Goal: Transaction & Acquisition: Purchase product/service

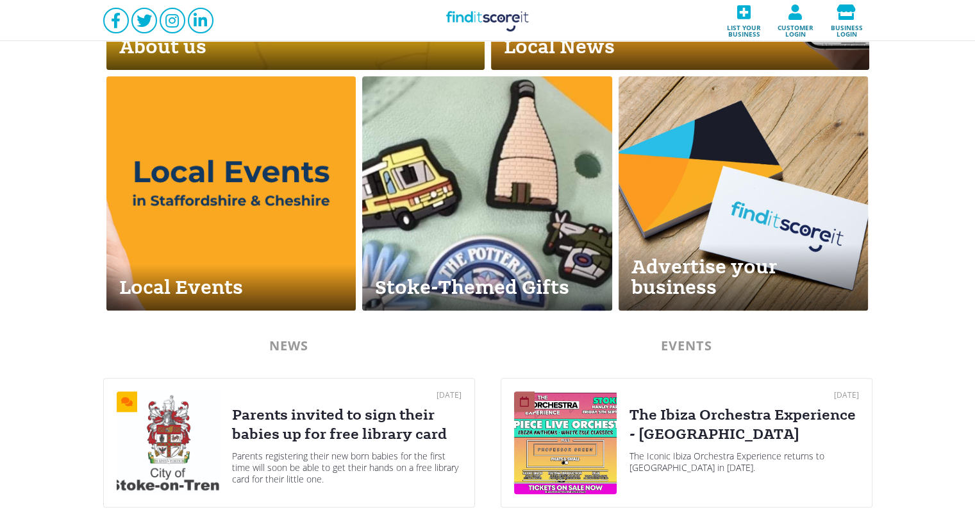
scroll to position [464, 0]
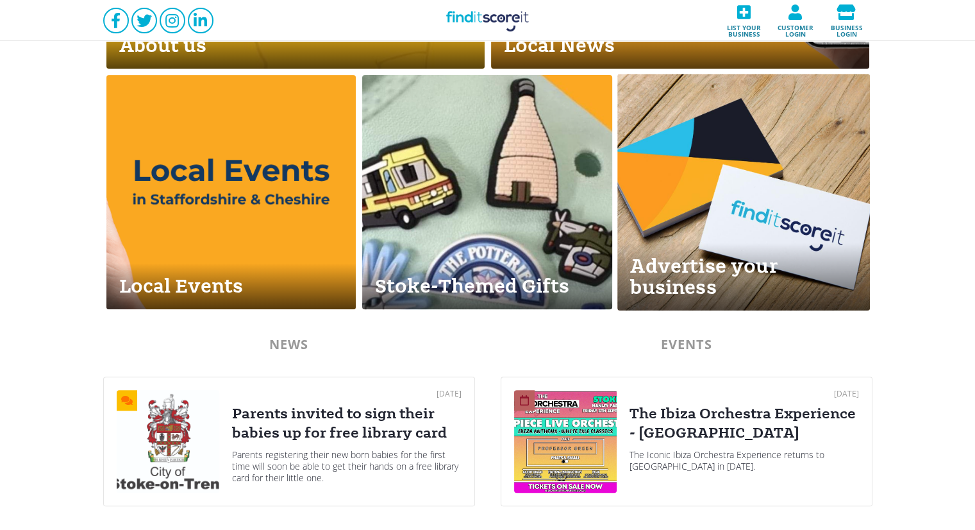
click at [707, 282] on div "Advertise your business" at bounding box center [743, 276] width 252 height 67
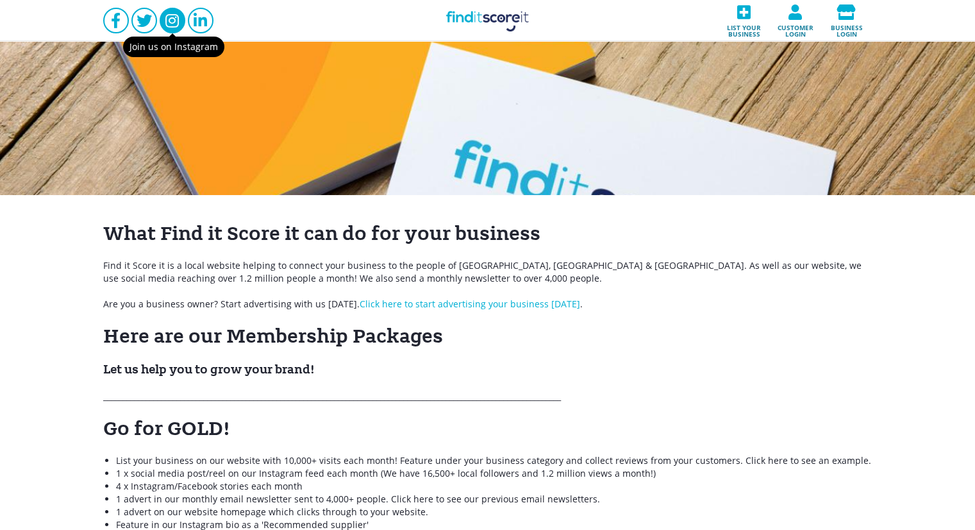
click at [162, 19] on link at bounding box center [173, 21] width 26 height 26
click at [294, 44] on div at bounding box center [487, 118] width 975 height 154
